Goal: Entertainment & Leisure: Consume media (video, audio)

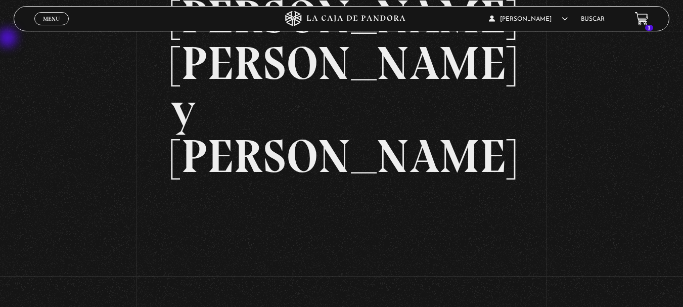
scroll to position [84, 0]
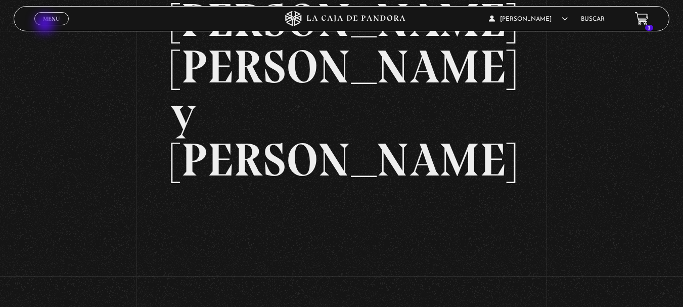
click at [48, 23] on link "Menu Cerrar" at bounding box center [51, 18] width 34 height 13
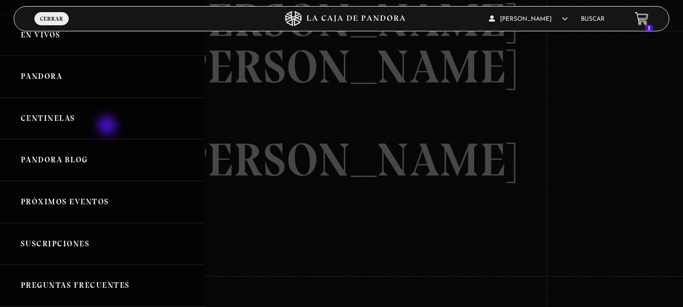
scroll to position [0, 0]
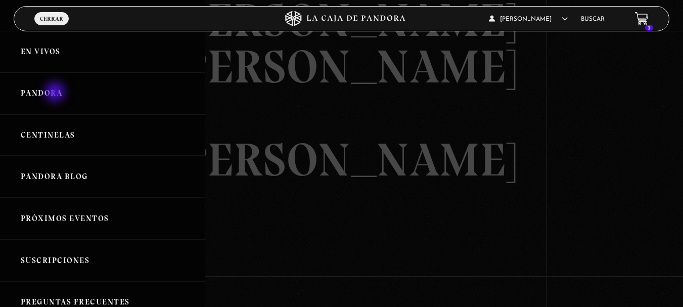
click at [56, 93] on link "Pandora" at bounding box center [102, 93] width 205 height 42
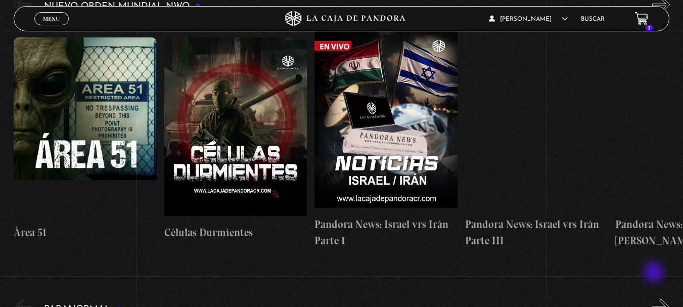
scroll to position [219, 0]
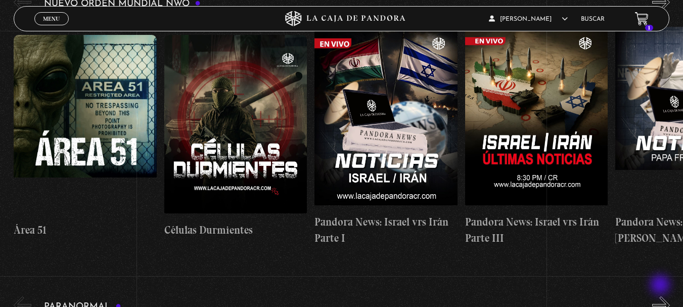
click at [661, 296] on button "»" at bounding box center [661, 305] width 18 height 18
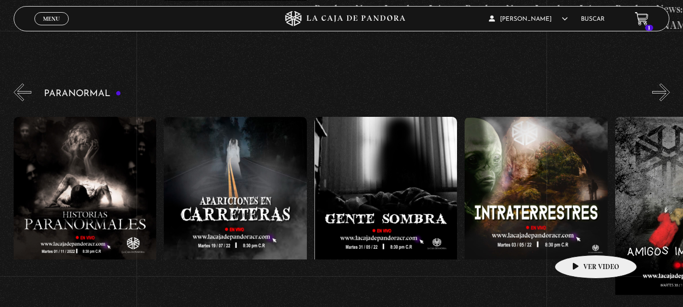
scroll to position [438, 0]
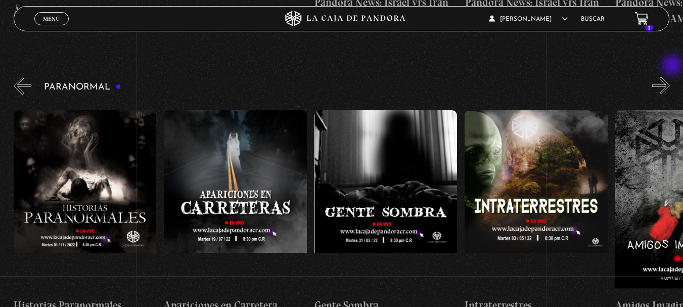
click at [670, 77] on button "»" at bounding box center [661, 86] width 18 height 18
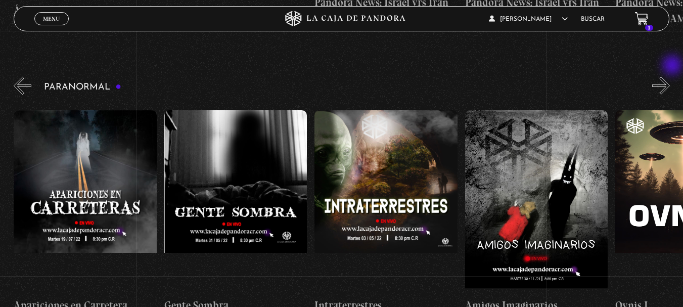
click at [670, 77] on button "»" at bounding box center [661, 86] width 18 height 18
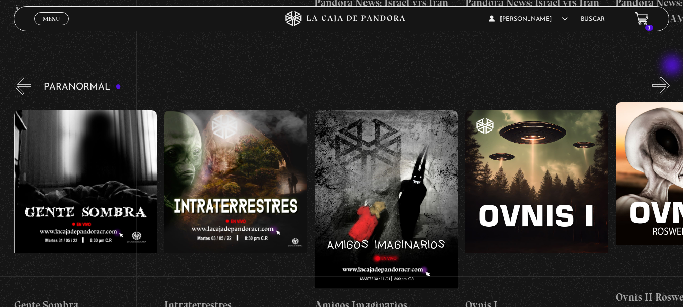
click at [670, 77] on button "»" at bounding box center [661, 86] width 18 height 18
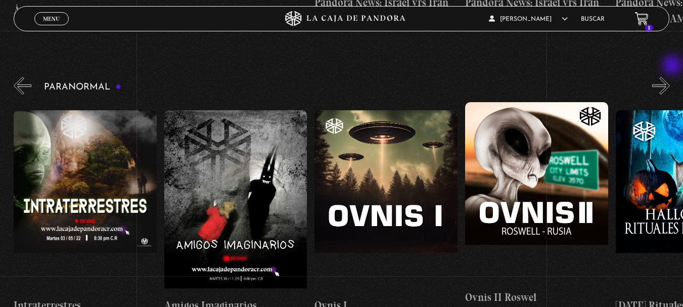
click at [670, 77] on button "»" at bounding box center [661, 86] width 18 height 18
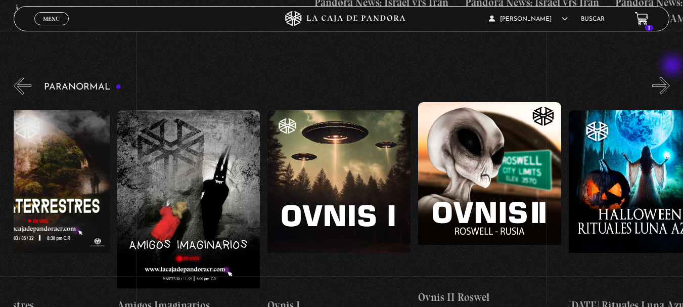
click at [670, 77] on button "»" at bounding box center [661, 86] width 18 height 18
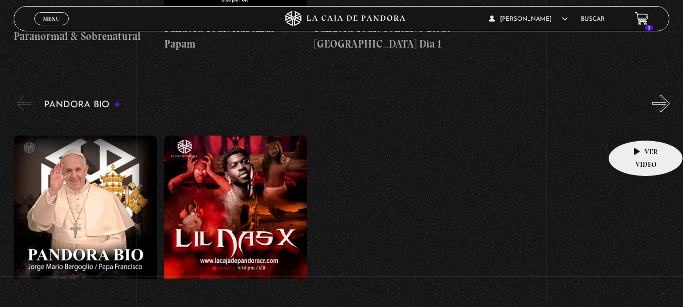
scroll to position [994, 0]
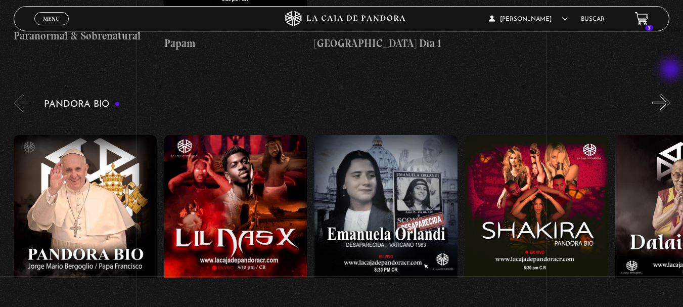
click at [670, 94] on button "»" at bounding box center [661, 103] width 18 height 18
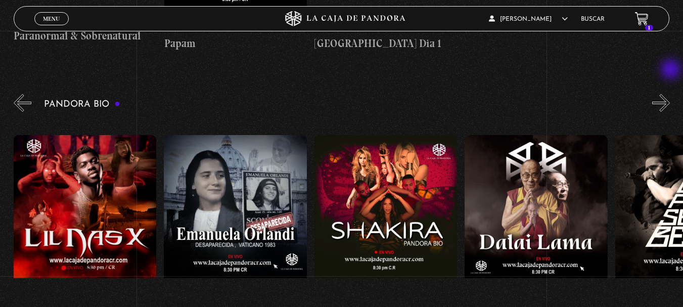
click at [670, 94] on button "»" at bounding box center [661, 103] width 18 height 18
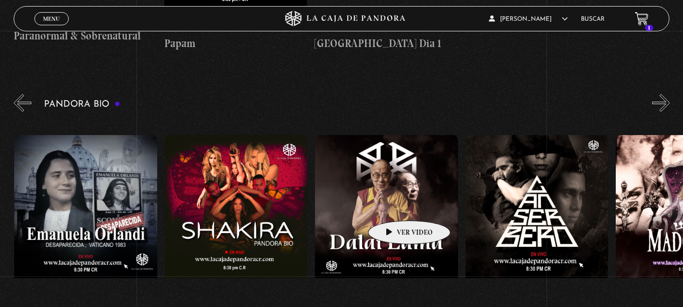
scroll to position [0, 301]
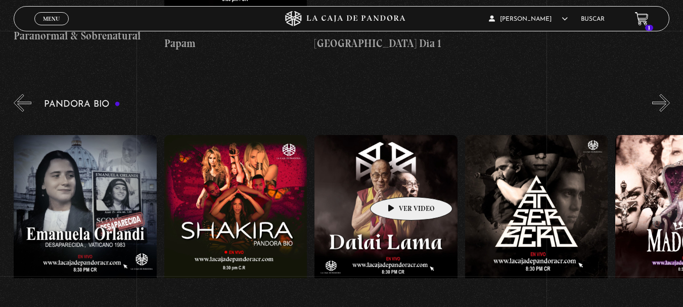
click at [395, 181] on figure at bounding box center [385, 226] width 143 height 182
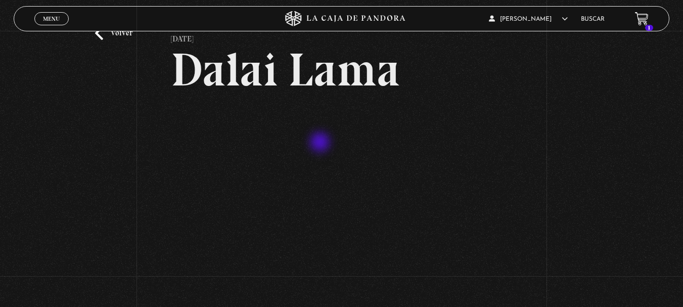
scroll to position [51, 0]
